Goal: Find contact information: Find contact information

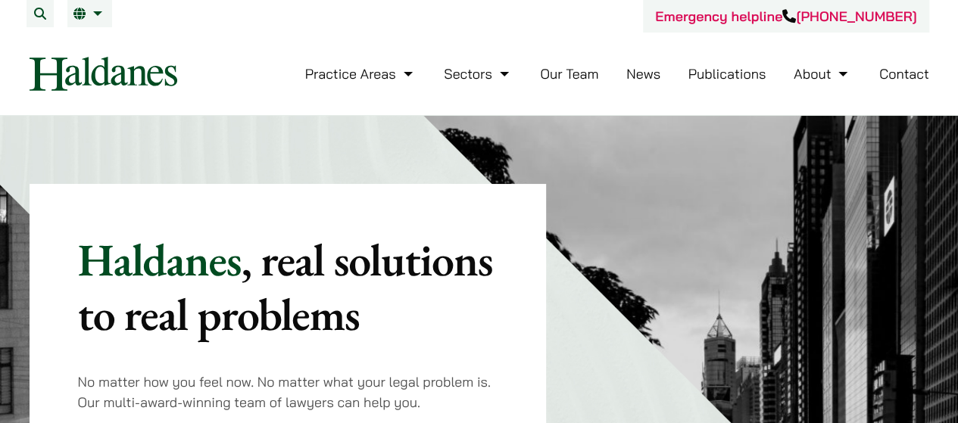
click at [895, 76] on link "Contact" at bounding box center [905, 73] width 50 height 17
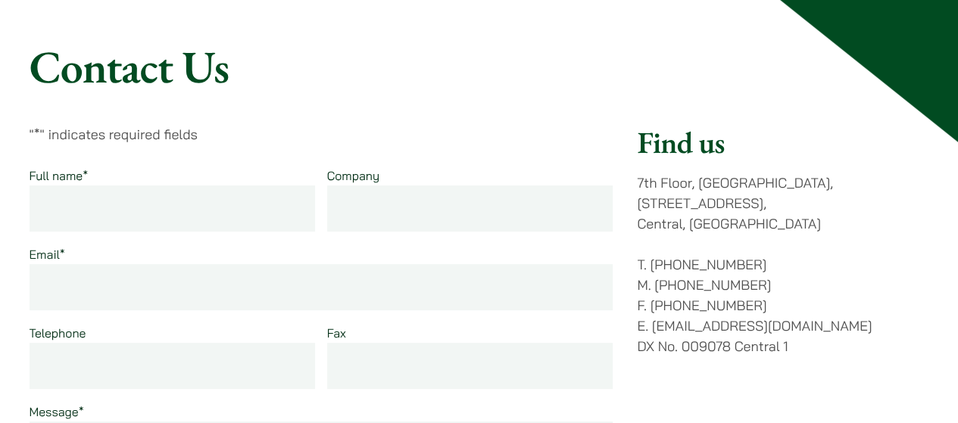
scroll to position [303, 0]
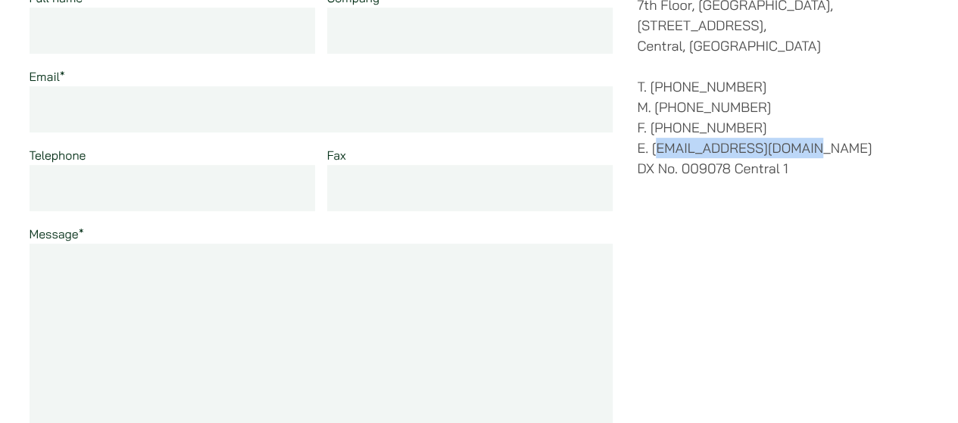
drag, startPoint x: 814, startPoint y: 130, endPoint x: 656, endPoint y: 136, distance: 157.7
click at [656, 136] on p "T. [PHONE_NUMBER] M. [PHONE_NUMBER] F. [PHONE_NUMBER] E. [EMAIL_ADDRESS][DOMAIN…" at bounding box center [783, 128] width 292 height 102
click at [651, 130] on p "T. (852) 2868 1234 M. (852) 9763 5524 F. (852) 2845 1637 E. enquiries@haldanes.…" at bounding box center [783, 128] width 292 height 102
drag, startPoint x: 651, startPoint y: 130, endPoint x: 798, endPoint y: 129, distance: 147.7
click at [798, 129] on p "T. (852) 2868 1234 M. (852) 9763 5524 F. (852) 2845 1637 E. enquiries@haldanes.…" at bounding box center [783, 128] width 292 height 102
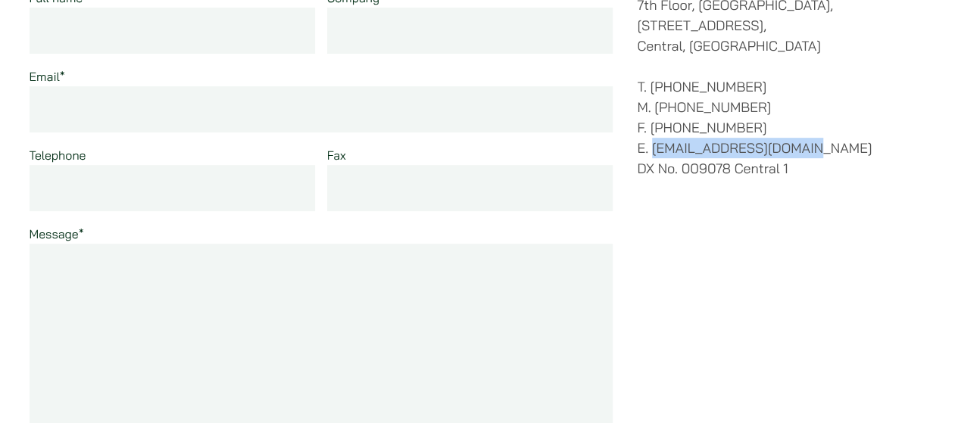
copy p "[EMAIL_ADDRESS][DOMAIN_NAME]"
click at [419, 416] on textarea "Message *" at bounding box center [322, 353] width 584 height 218
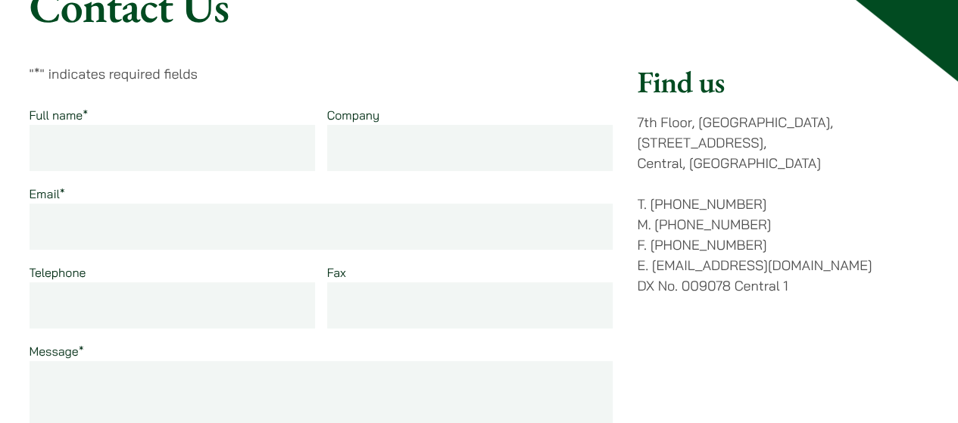
scroll to position [379, 0]
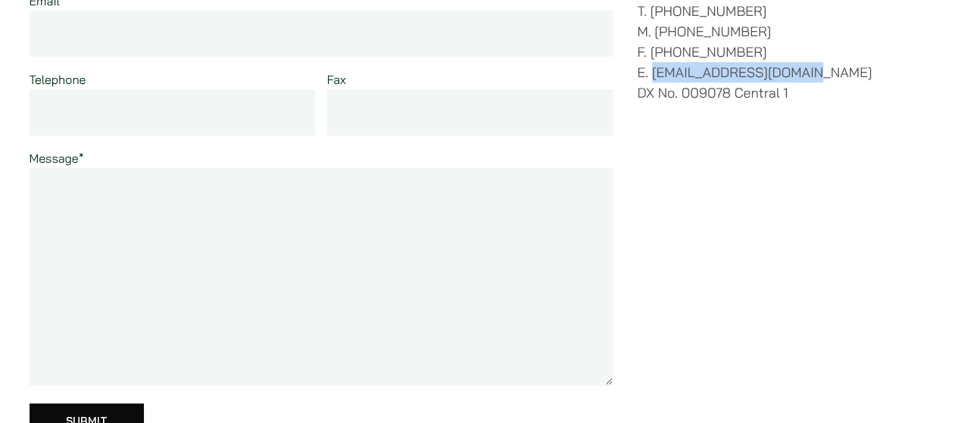
drag, startPoint x: 820, startPoint y: 55, endPoint x: 654, endPoint y: 53, distance: 166.7
click at [654, 53] on p "T. (852) 2868 1234 M. (852) 9763 5524 F. (852) 2845 1637 E. enquiries@haldanes.…" at bounding box center [783, 52] width 292 height 102
copy p "[EMAIL_ADDRESS][DOMAIN_NAME]"
